Goal: Task Accomplishment & Management: Manage account settings

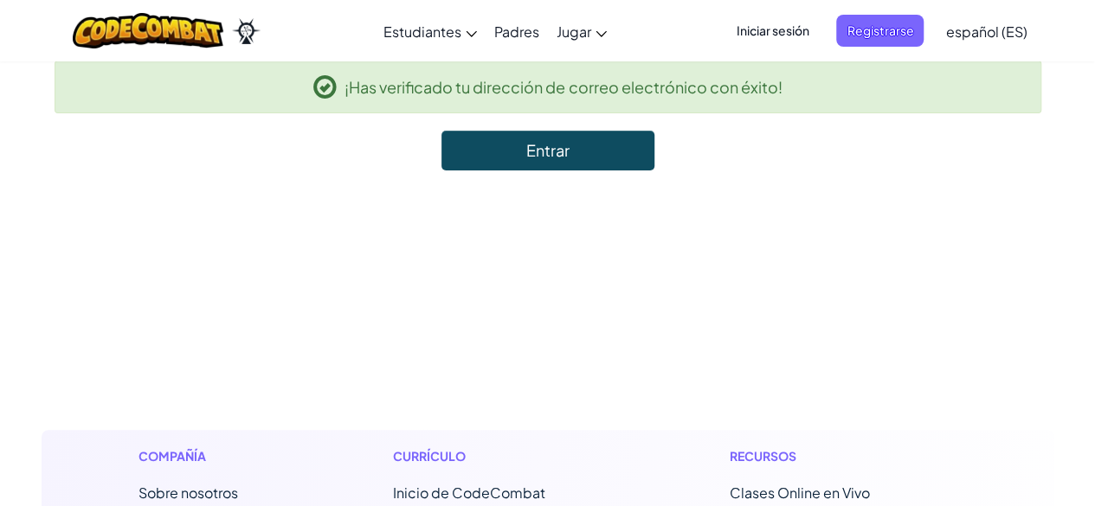
click at [580, 145] on link "Entrar" at bounding box center [547, 151] width 213 height 40
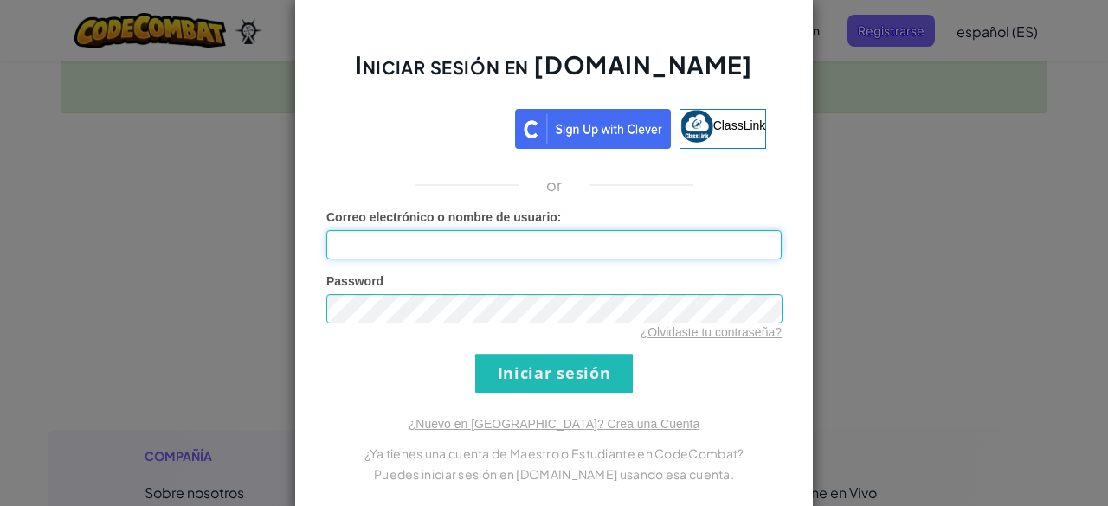
click at [433, 245] on input "Correo electrónico o nombre de usuario :" at bounding box center [553, 244] width 455 height 29
click at [556, 245] on input "Correo electrónico o nombre de usuario :" at bounding box center [553, 244] width 455 height 29
type input "[PERSON_NAME][EMAIL_ADDRESS][DOMAIN_NAME]"
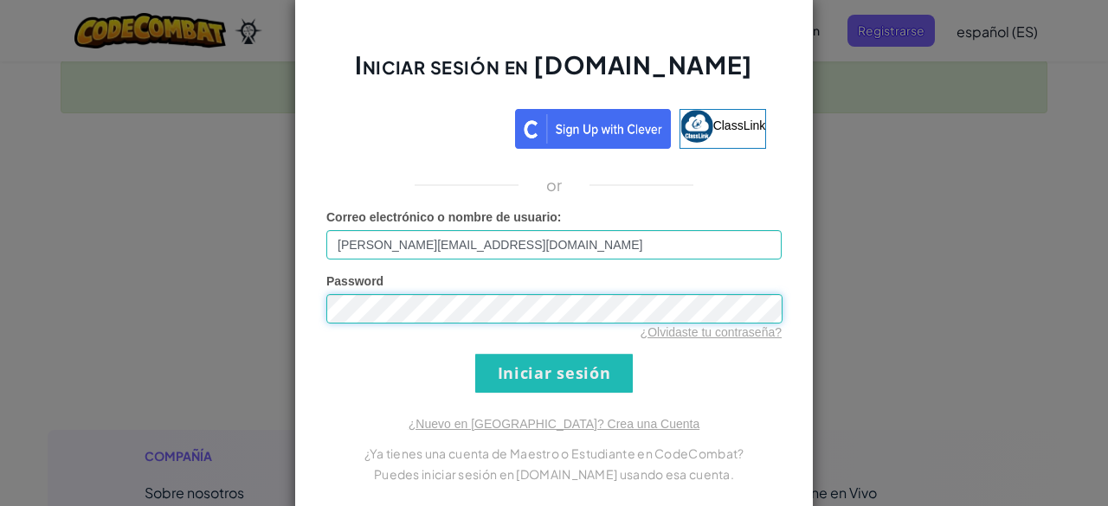
click at [475, 354] on input "Iniciar sesión" at bounding box center [554, 373] width 158 height 39
